Goal: Subscribe to service/newsletter

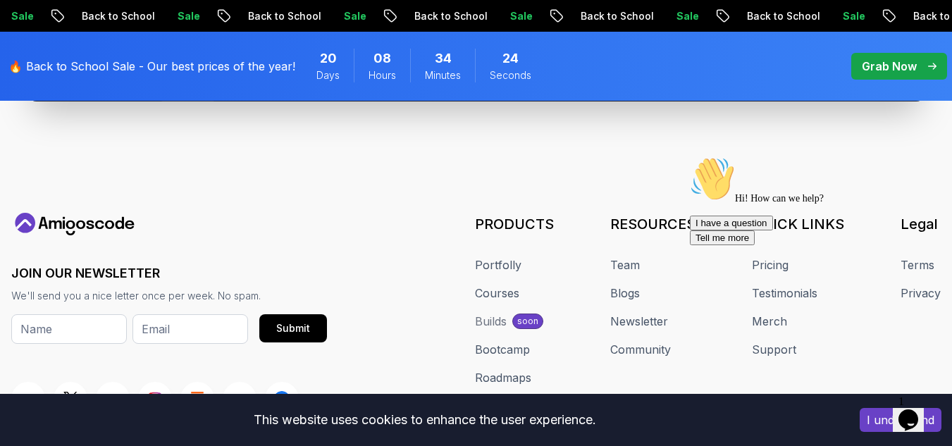
scroll to position [5558, 0]
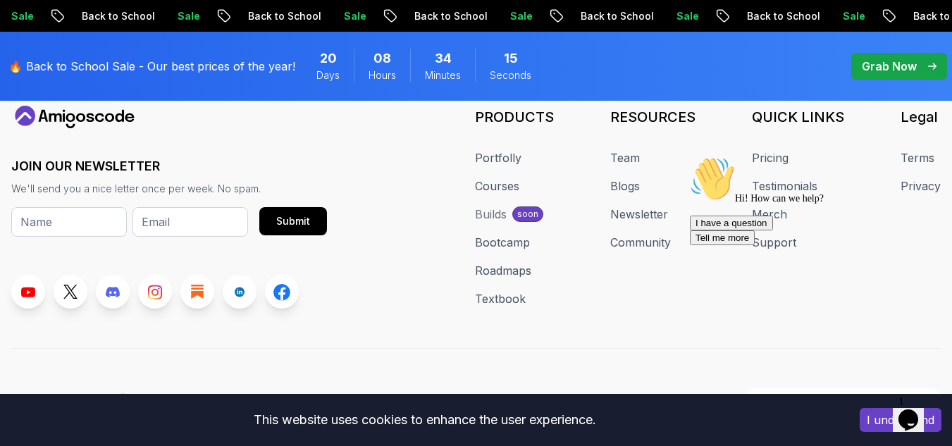
click at [888, 73] on p "Grab Now" at bounding box center [888, 66] width 55 height 17
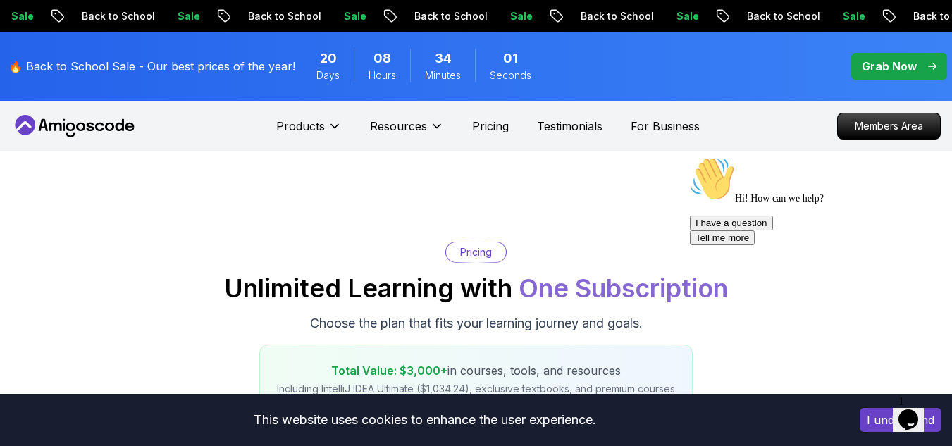
scroll to position [113, 0]
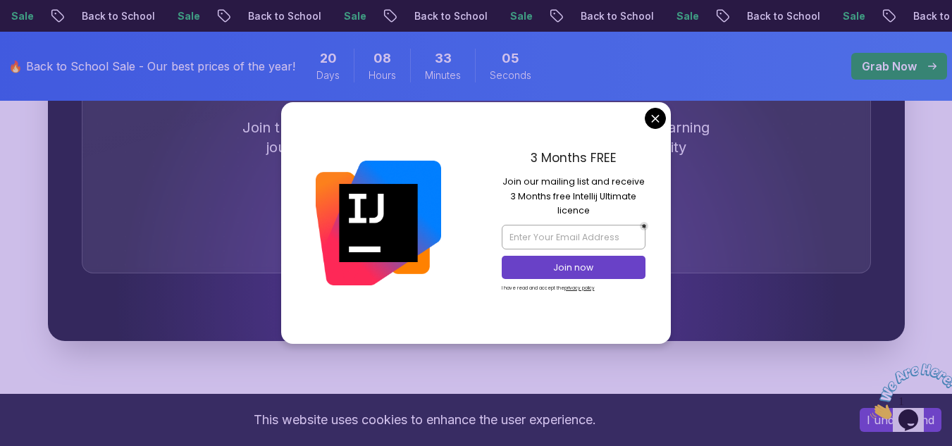
scroll to position [4462, 0]
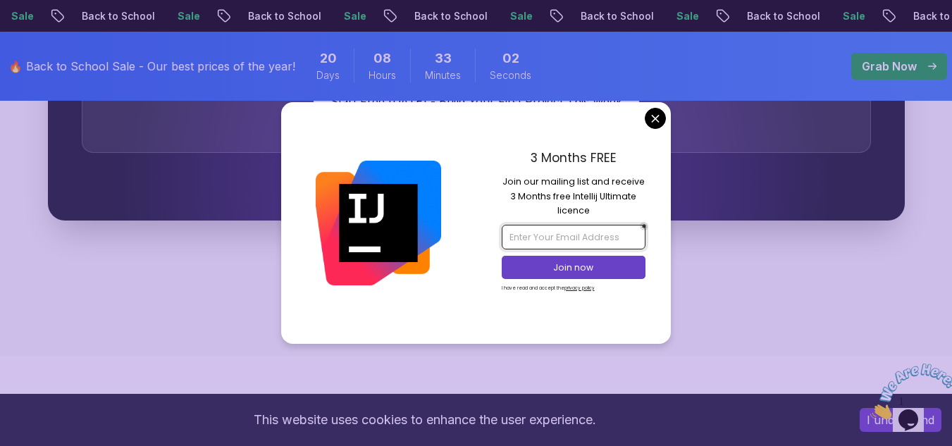
click at [559, 239] on input "email" at bounding box center [574, 237] width 144 height 24
type input "mwanyalangaemmanuel@gmail.com"
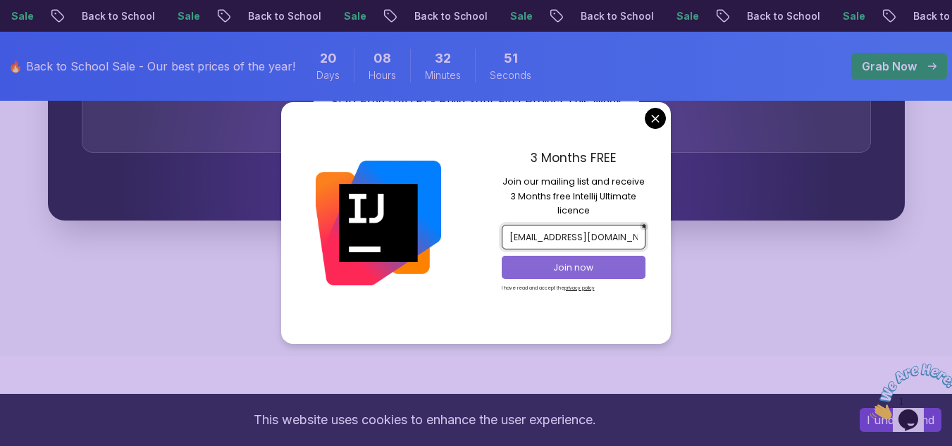
click at [607, 272] on p "Join now" at bounding box center [573, 267] width 117 height 13
